Goal: Find specific page/section: Find specific page/section

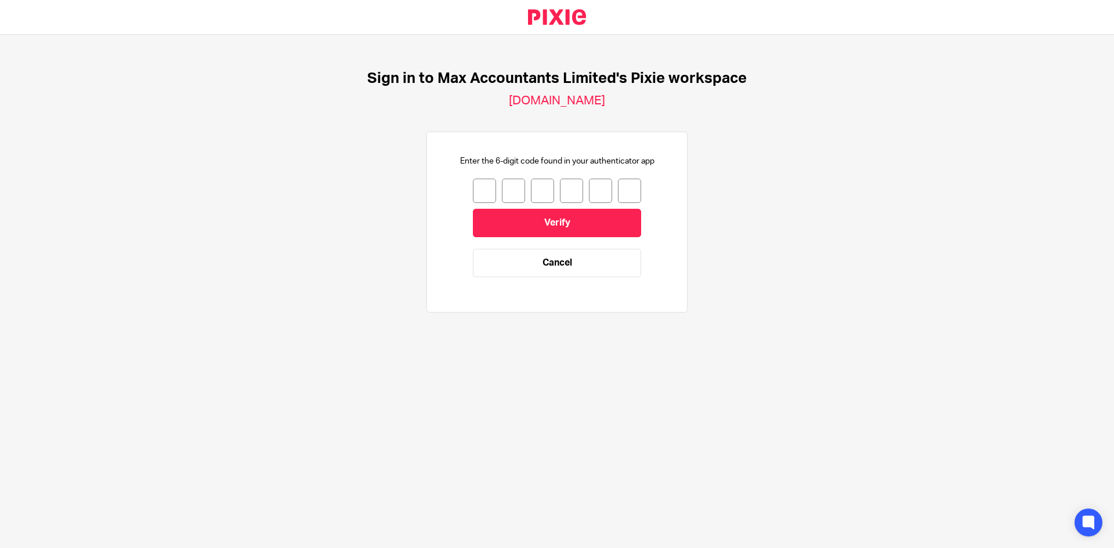
click at [481, 189] on input "number" at bounding box center [484, 191] width 23 height 24
type input "3"
type input "7"
click at [505, 188] on input "7" at bounding box center [513, 191] width 23 height 24
type input "0"
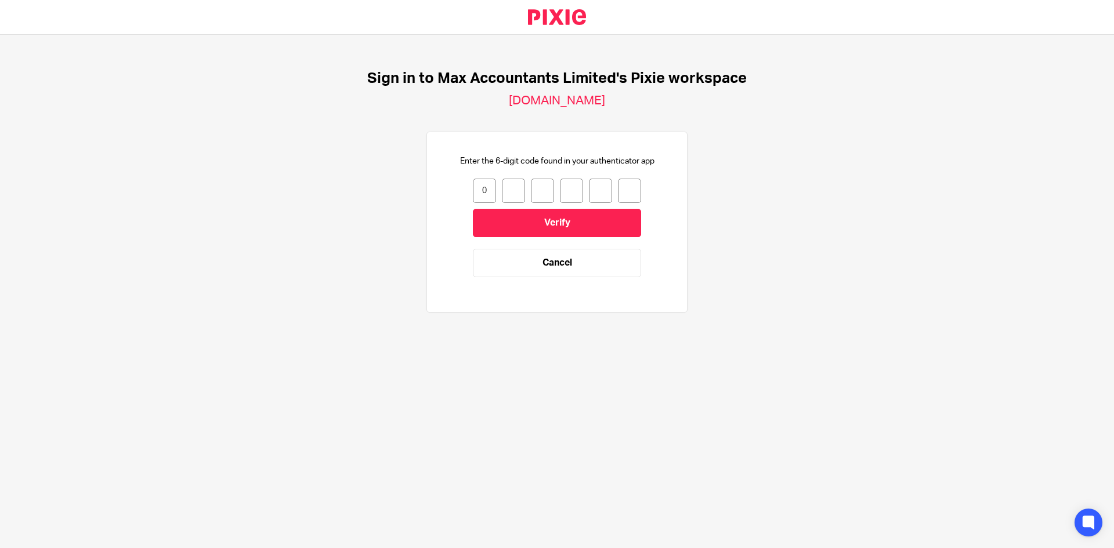
type input "8"
type input "6"
type input "0"
type input "3"
type input "1"
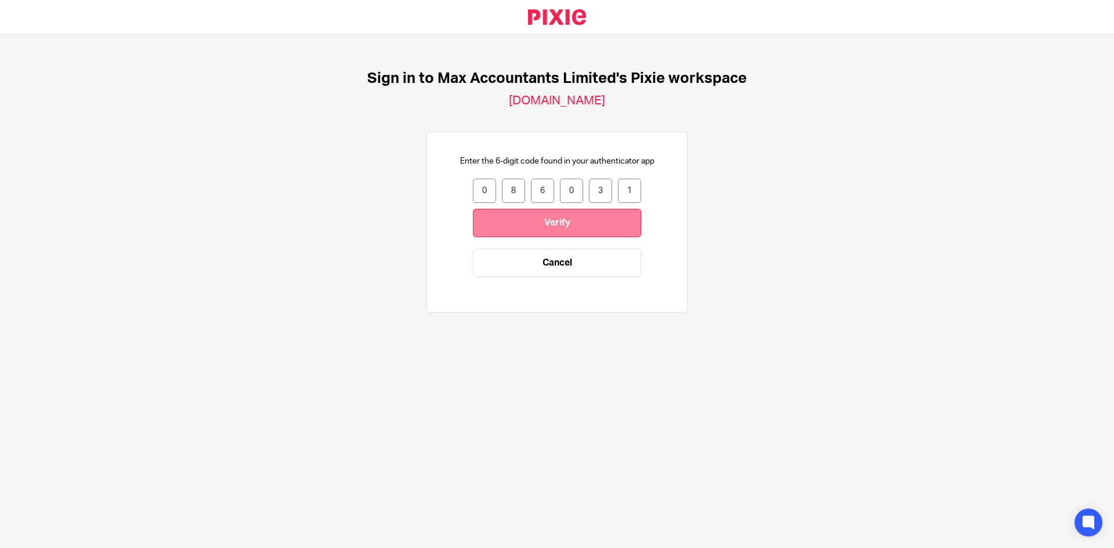
click at [526, 227] on input "Verify" at bounding box center [557, 223] width 168 height 28
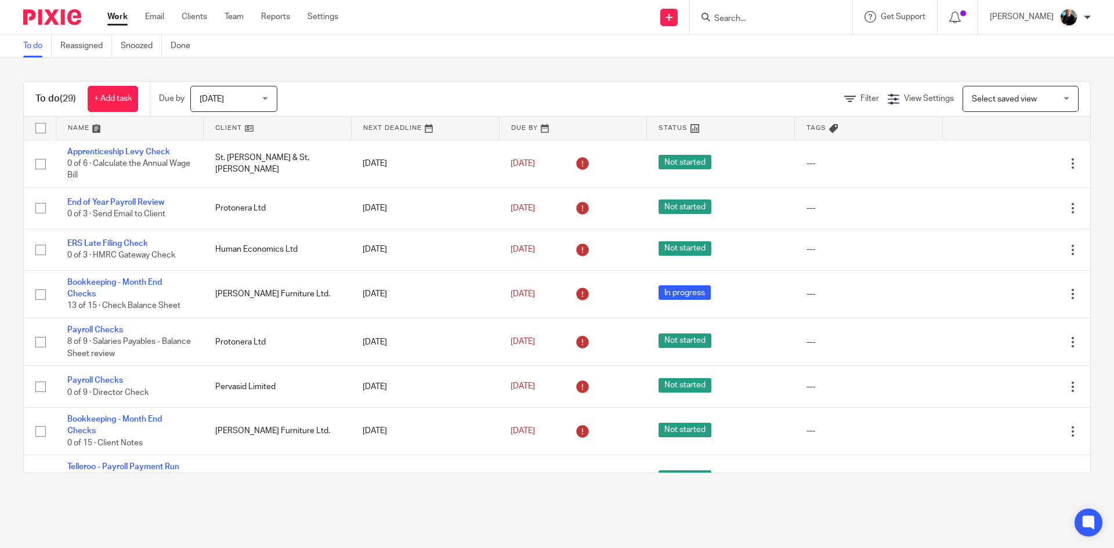
click at [747, 19] on input "Search" at bounding box center [765, 19] width 104 height 10
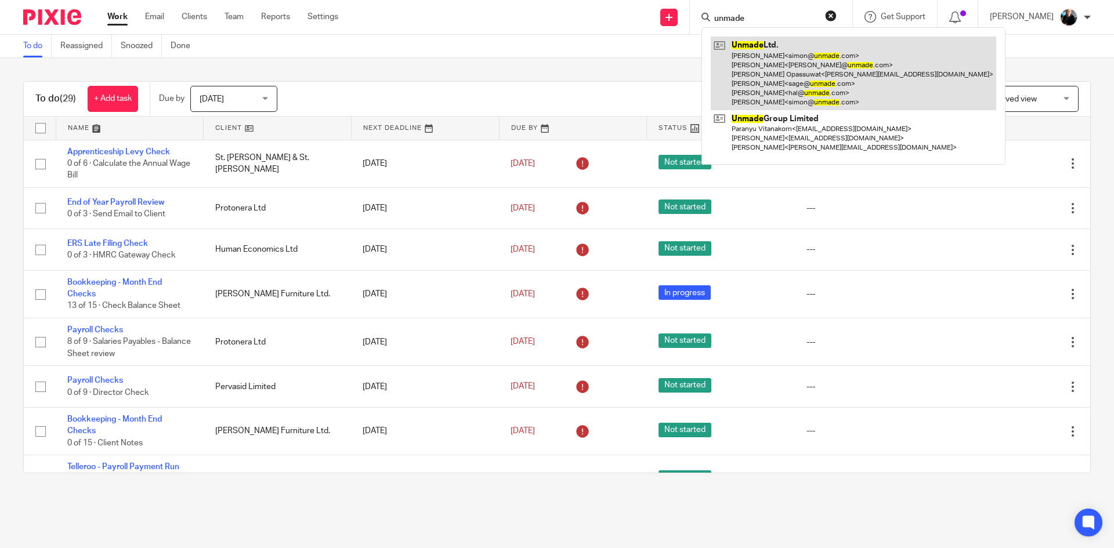
type input "unmade"
click at [793, 86] on link at bounding box center [854, 74] width 286 height 74
click at [793, 85] on link at bounding box center [854, 74] width 286 height 74
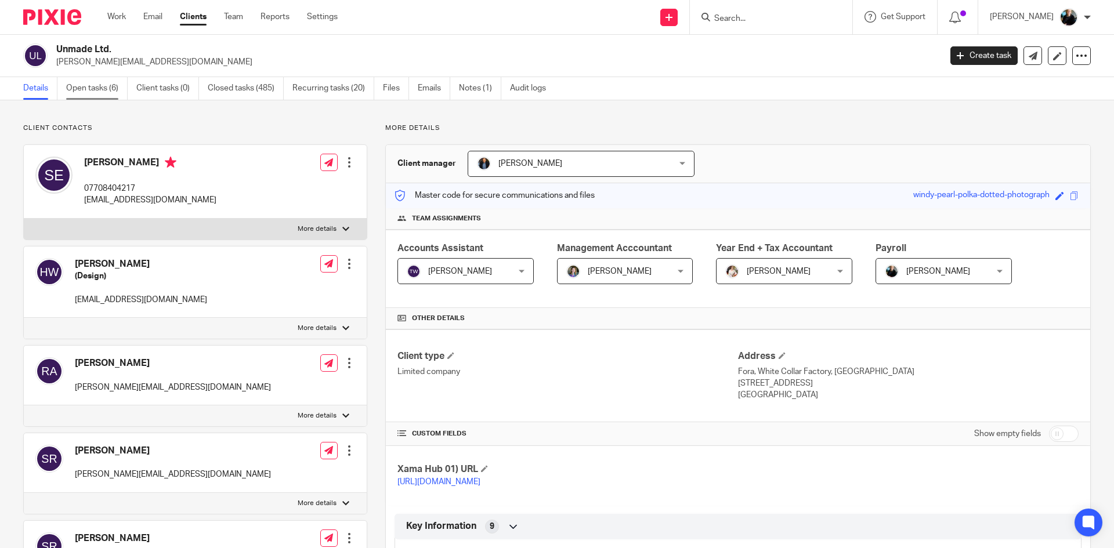
click at [91, 91] on link "Open tasks (6)" at bounding box center [97, 88] width 62 height 23
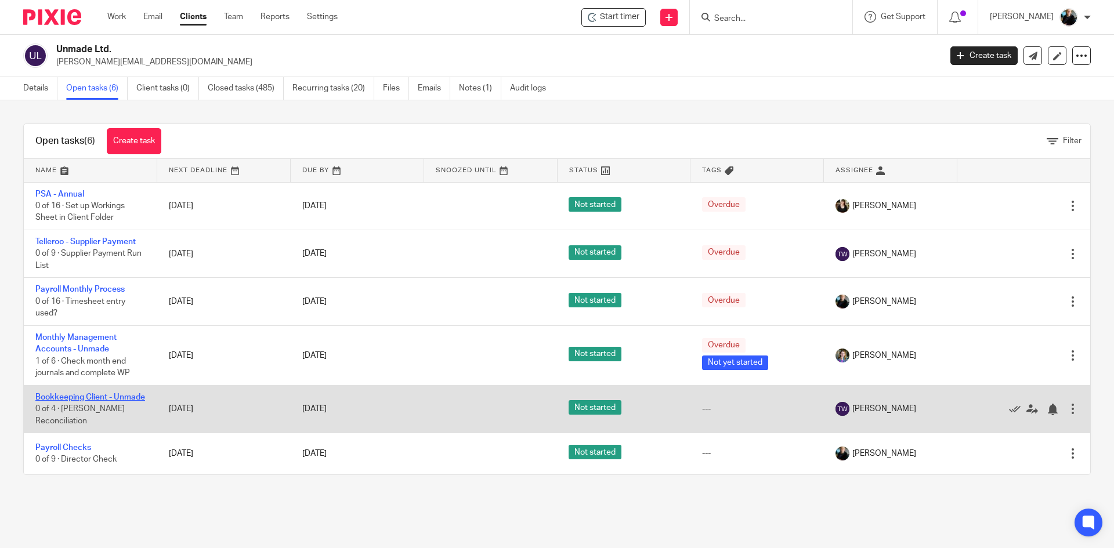
click at [70, 393] on link "Bookkeeping Client - Unmade" at bounding box center [90, 397] width 110 height 8
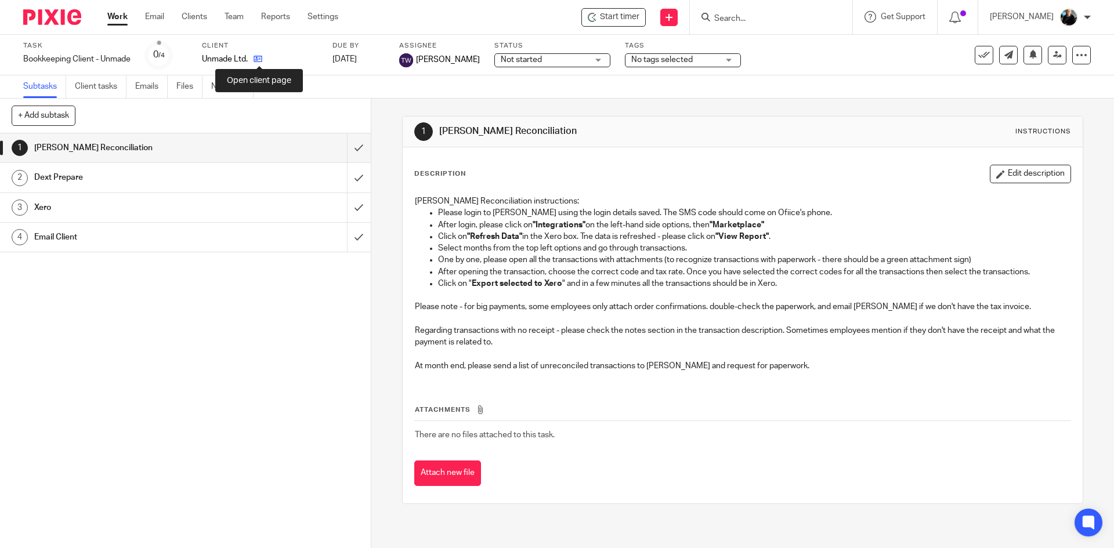
click at [260, 57] on icon at bounding box center [258, 59] width 9 height 9
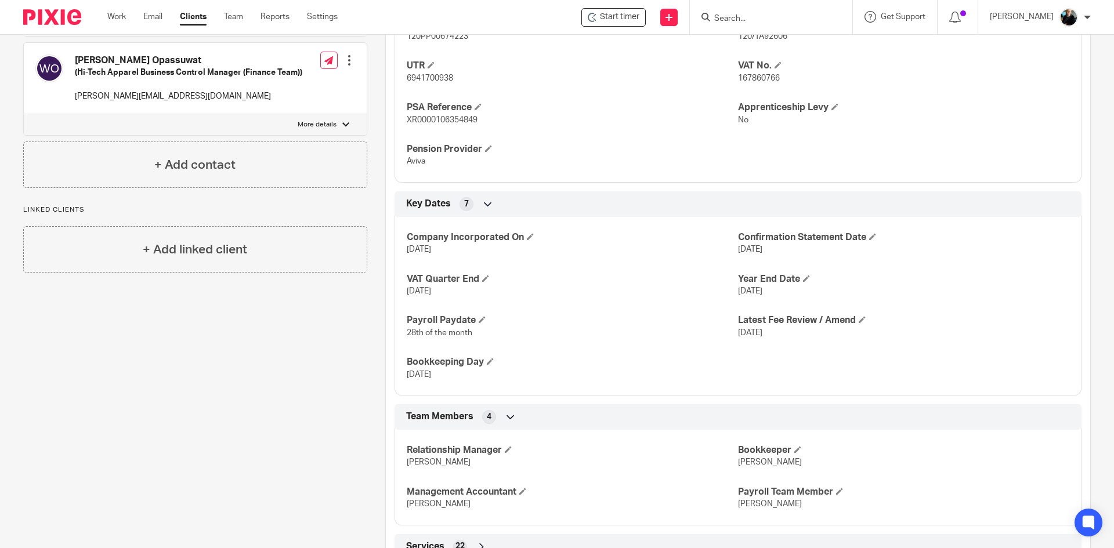
scroll to position [656, 0]
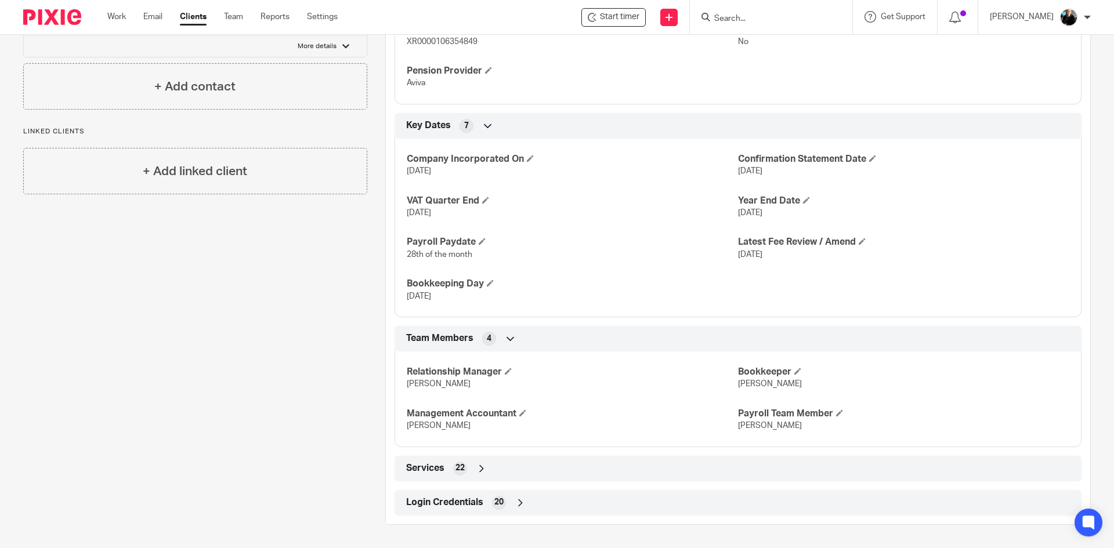
click at [515, 504] on icon at bounding box center [521, 503] width 12 height 12
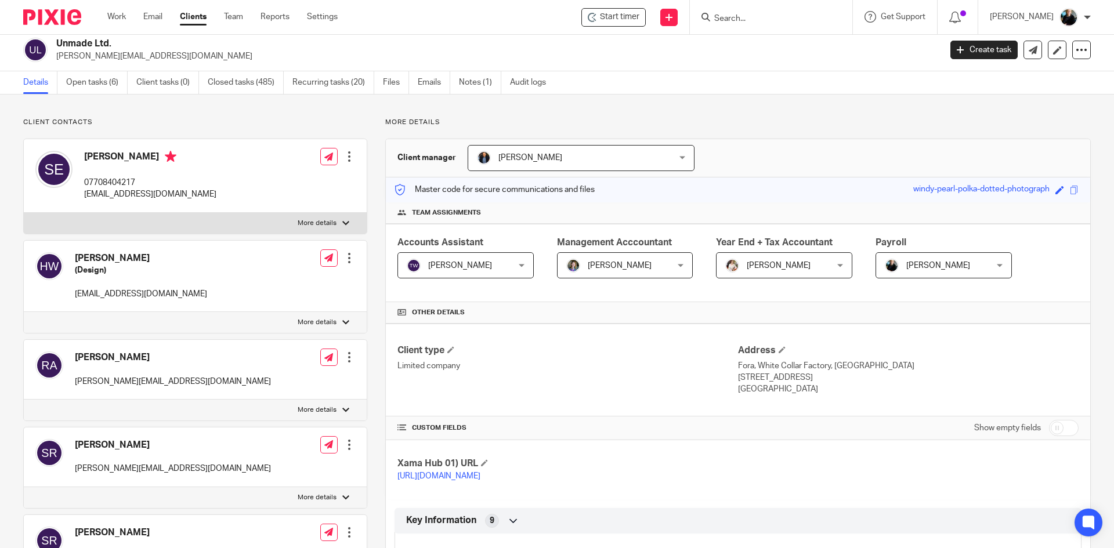
scroll to position [0, 0]
